Goal: Information Seeking & Learning: Find specific page/section

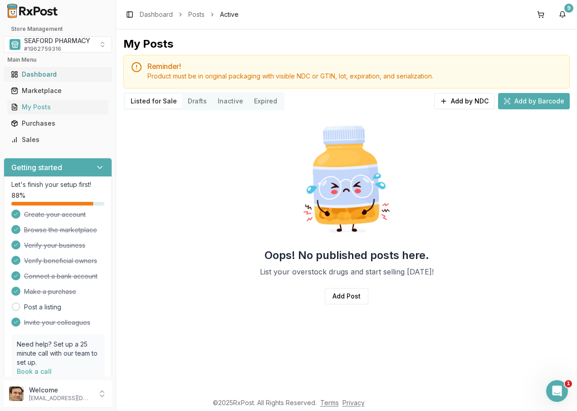
click at [60, 78] on div "Dashboard" at bounding box center [58, 74] width 94 height 9
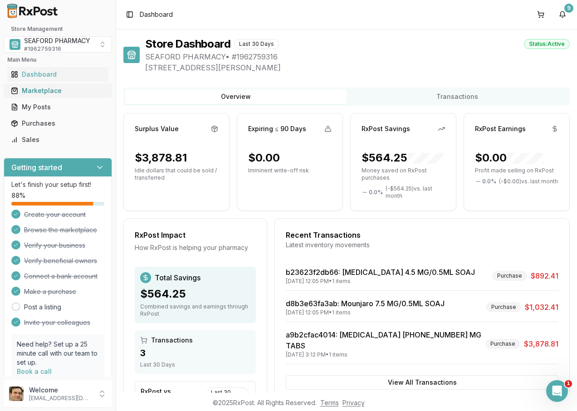
click at [45, 89] on div "Marketplace" at bounding box center [58, 90] width 94 height 9
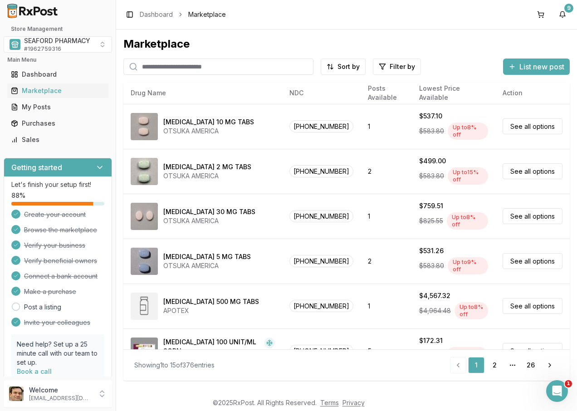
click at [158, 64] on input "search" at bounding box center [218, 66] width 190 height 16
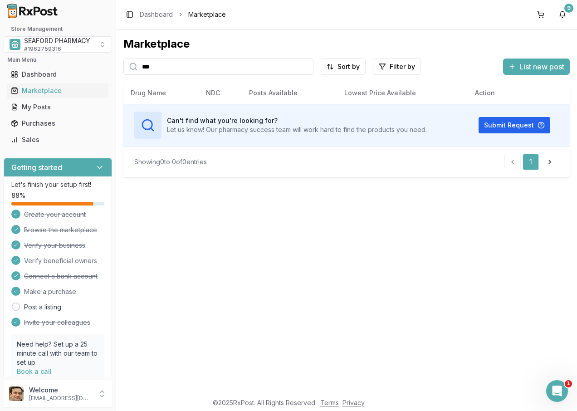
type input "***"
